Goal: Transaction & Acquisition: Book appointment/travel/reservation

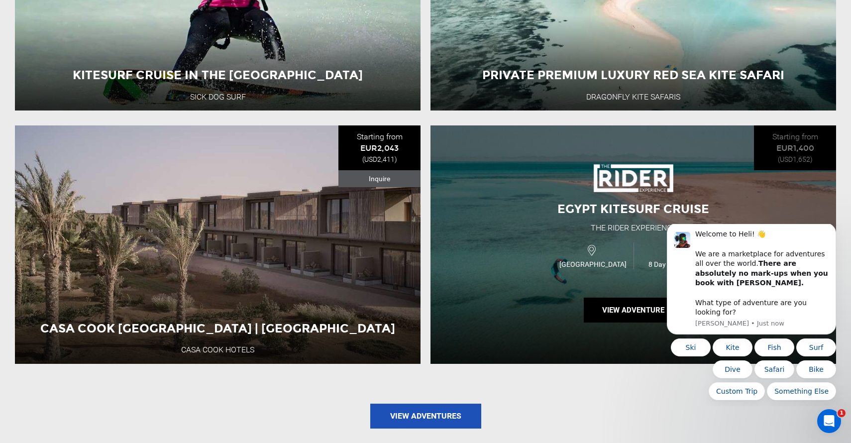
scroll to position [1257, 0]
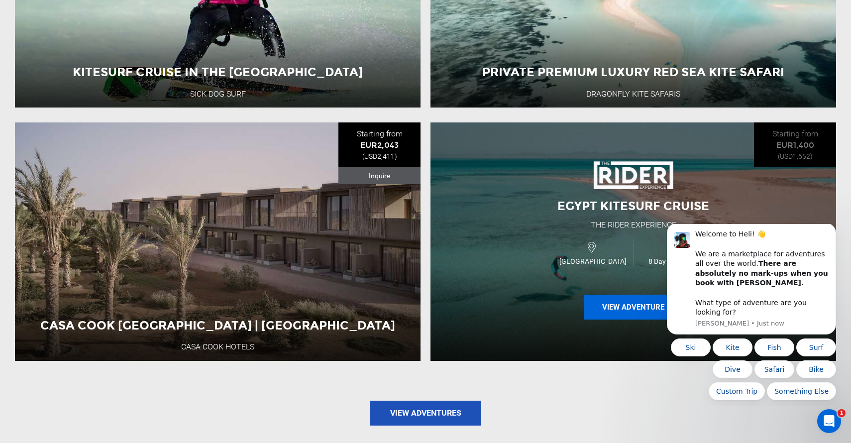
click at [619, 305] on button "View Adventure" at bounding box center [634, 307] width 100 height 25
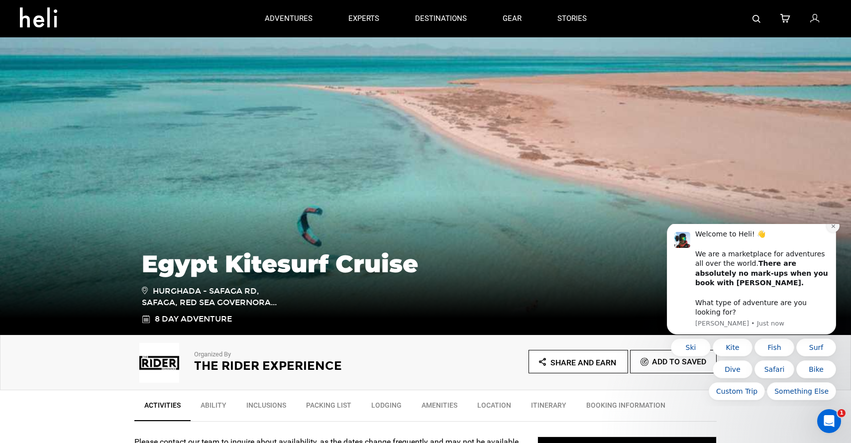
click at [836, 233] on button "Dismiss notification" at bounding box center [833, 226] width 13 height 13
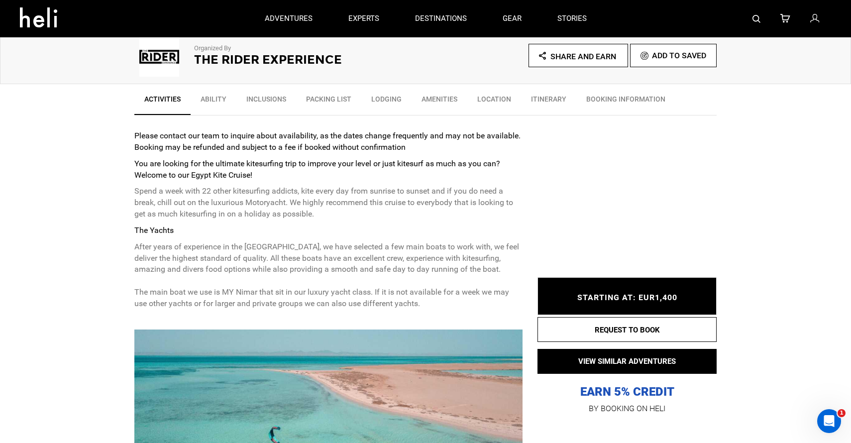
scroll to position [218, 0]
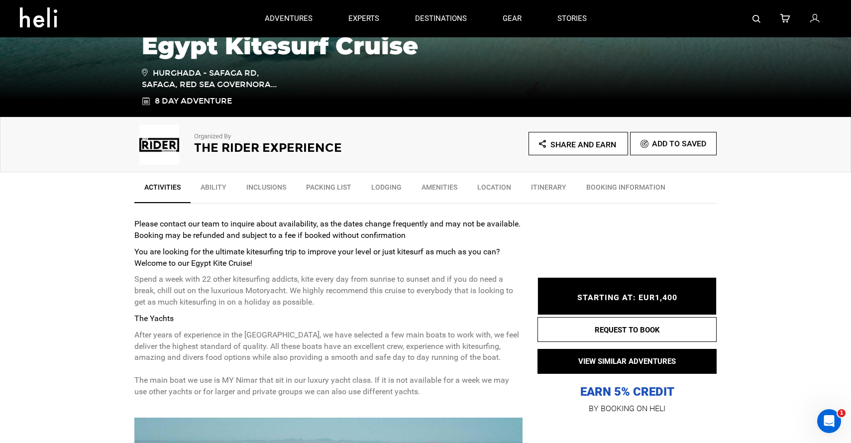
click at [206, 193] on link "Ability" at bounding box center [214, 189] width 46 height 25
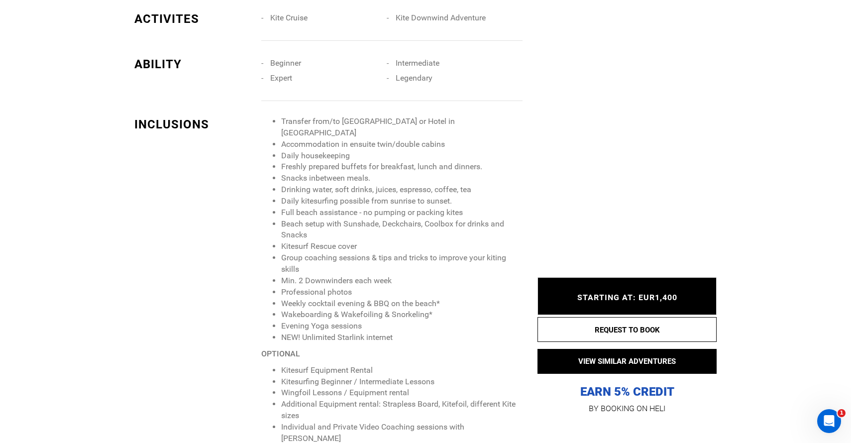
scroll to position [907, 0]
drag, startPoint x: 301, startPoint y: 130, endPoint x: 310, endPoint y: 134, distance: 9.4
click at [310, 138] on li "Accommodation in ensuite twin/double cabins" at bounding box center [401, 143] width 241 height 11
click at [309, 149] on li "Daily housekeeping" at bounding box center [401, 154] width 241 height 11
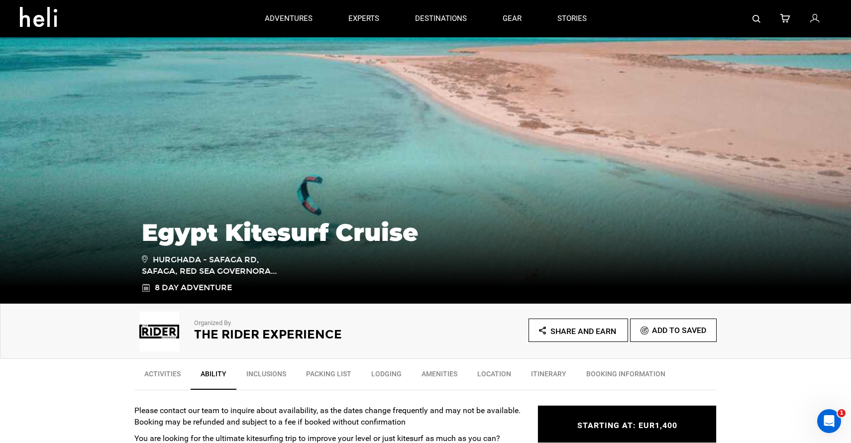
scroll to position [37, 0]
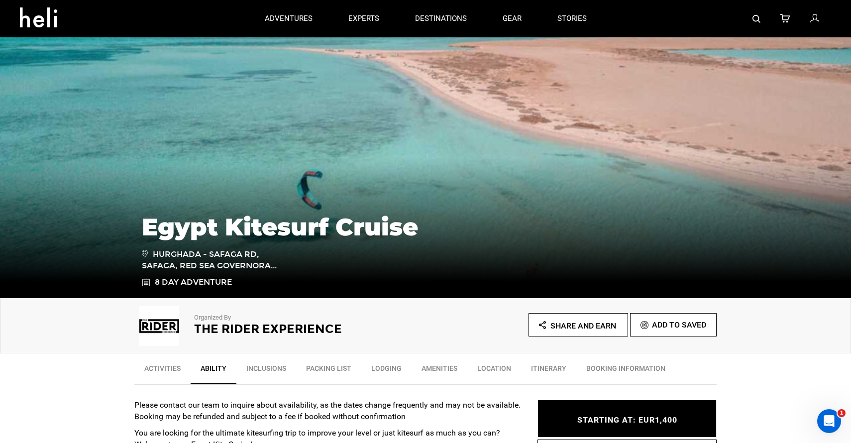
click at [554, 367] on link "Itinerary" at bounding box center [548, 371] width 55 height 25
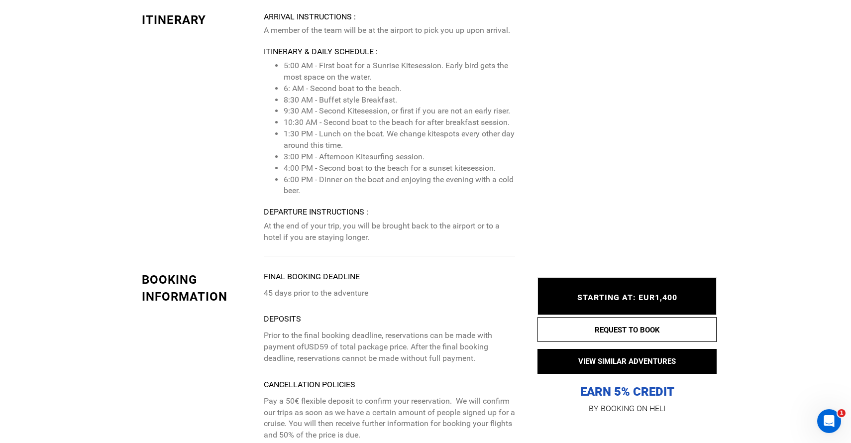
scroll to position [3716, 0]
